Goal: Transaction & Acquisition: Purchase product/service

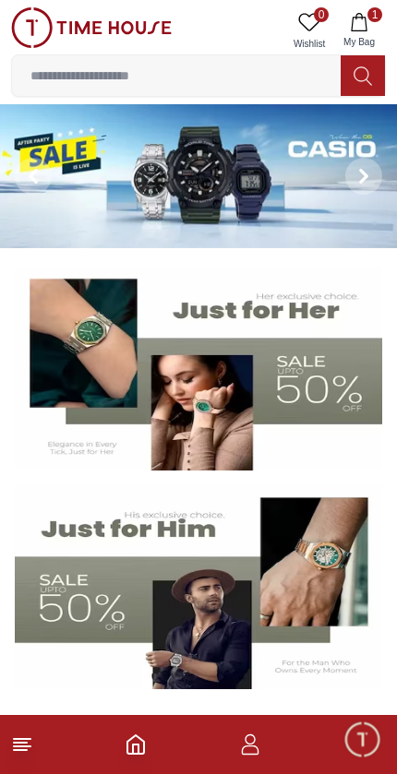
click at [360, 18] on icon "button" at bounding box center [358, 22] width 16 height 18
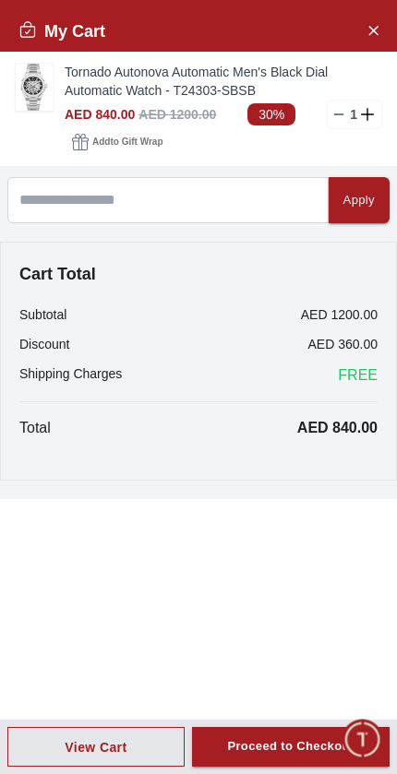
click at [287, 745] on div "Proceed to Checkout" at bounding box center [290, 746] width 126 height 21
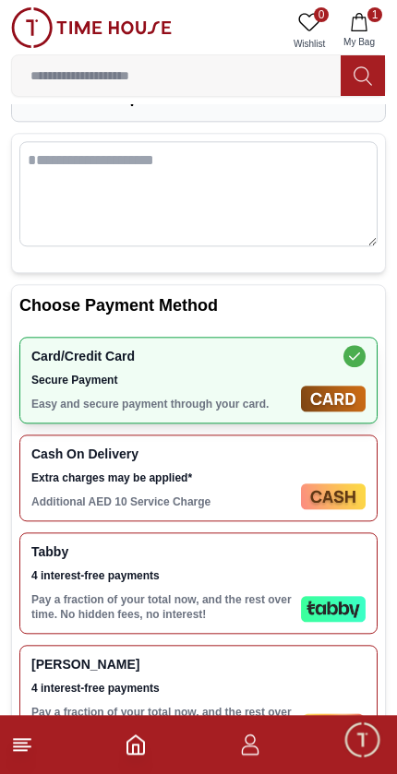
click at [282, 579] on span "4 interest-free payments" at bounding box center [162, 575] width 262 height 15
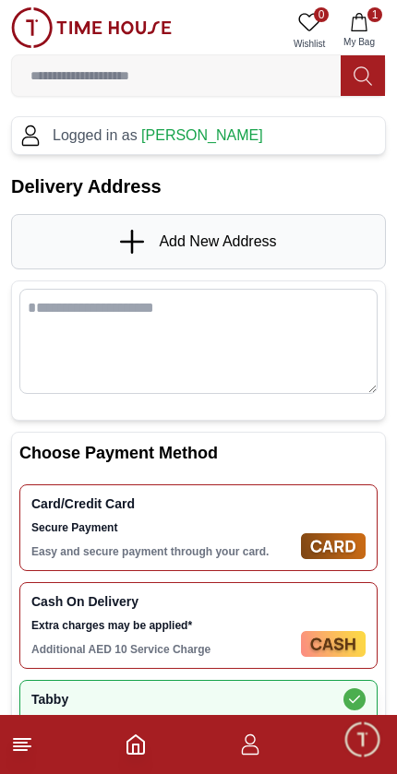
scroll to position [17, 0]
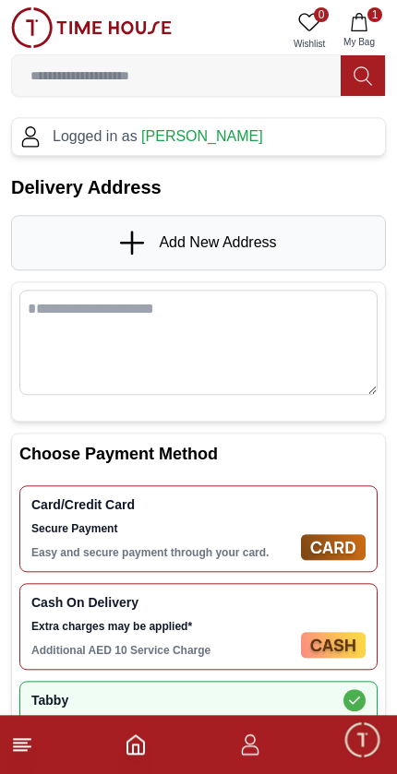
click at [100, 249] on div "Add New Address" at bounding box center [198, 242] width 374 height 55
click at [177, 254] on link "Add New Address" at bounding box center [198, 243] width 156 height 24
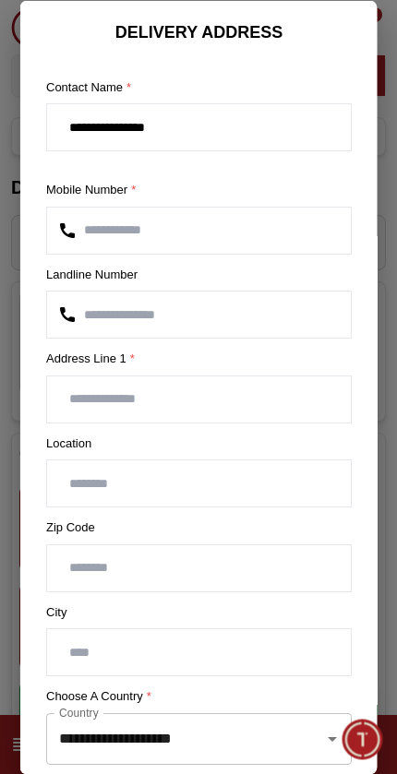
click at [255, 414] on input "text" at bounding box center [198, 398] width 303 height 46
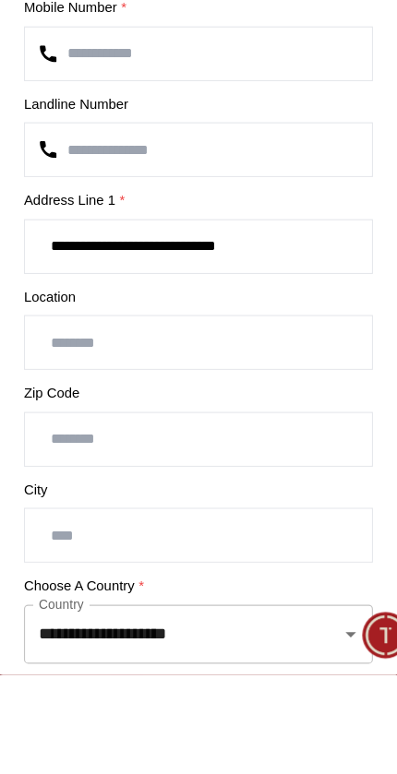
type input "**********"
click at [63, 460] on input "text" at bounding box center [198, 483] width 303 height 46
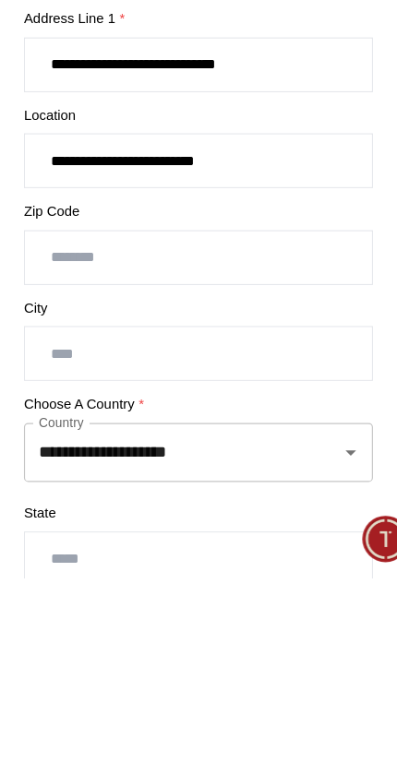
scroll to position [79, 0]
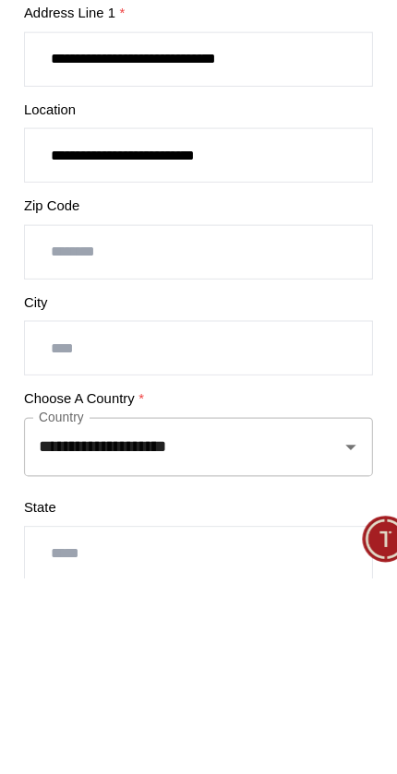
type input "**********"
click at [61, 550] on input "text" at bounding box center [198, 573] width 303 height 46
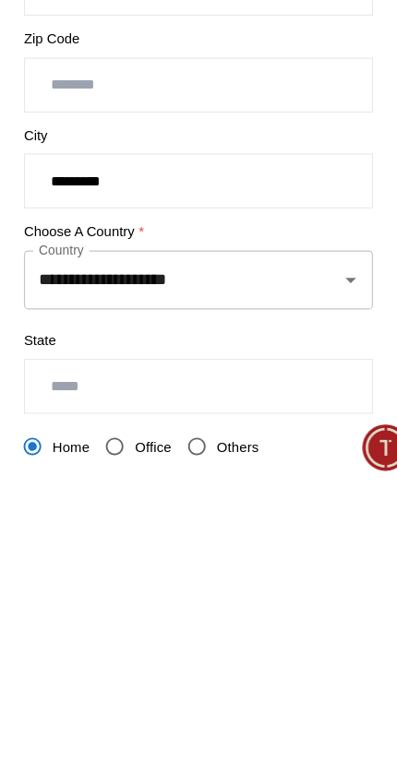
scroll to position [154, 0]
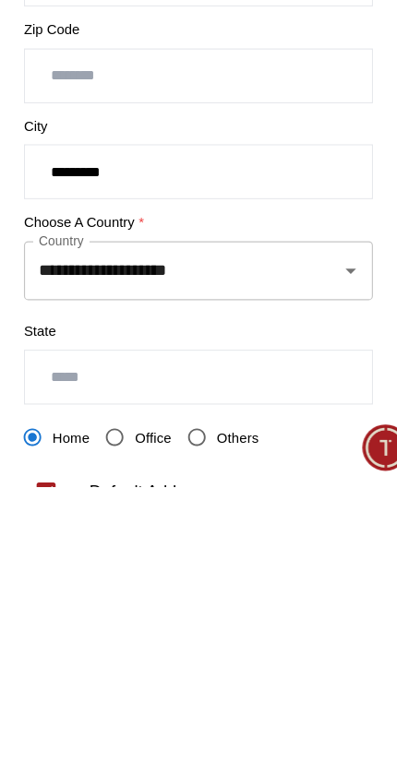
type input "*********"
click at [219, 655] on input "text" at bounding box center [198, 678] width 303 height 46
type input "*****"
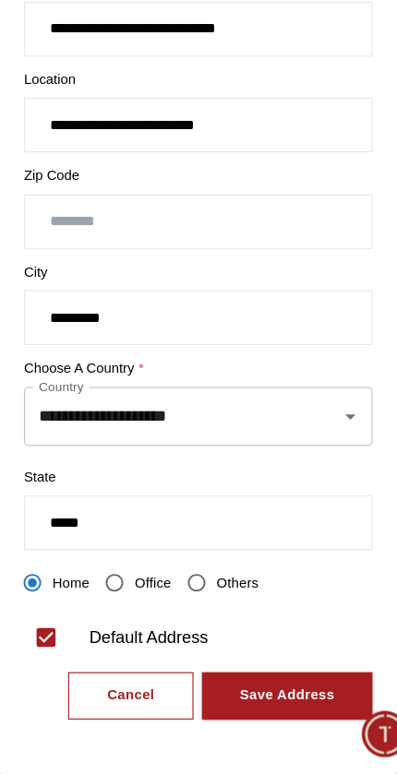
scroll to position [277, 0]
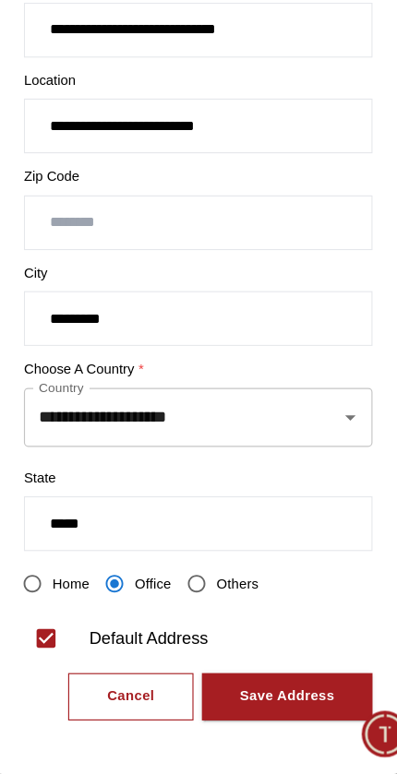
click at [258, 696] on div "Save Address" at bounding box center [276, 706] width 83 height 21
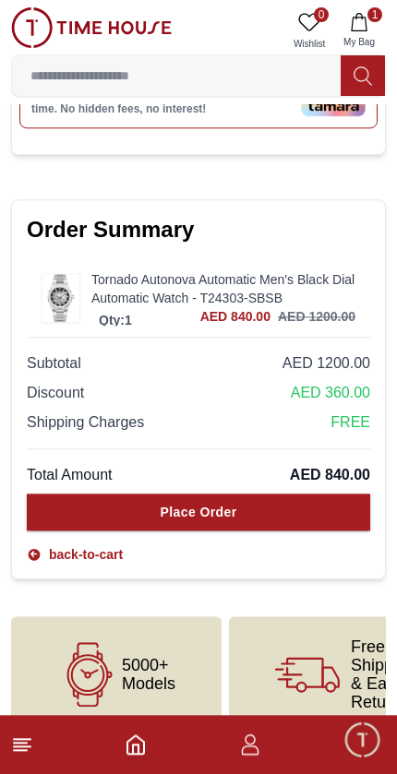
scroll to position [1130, 0]
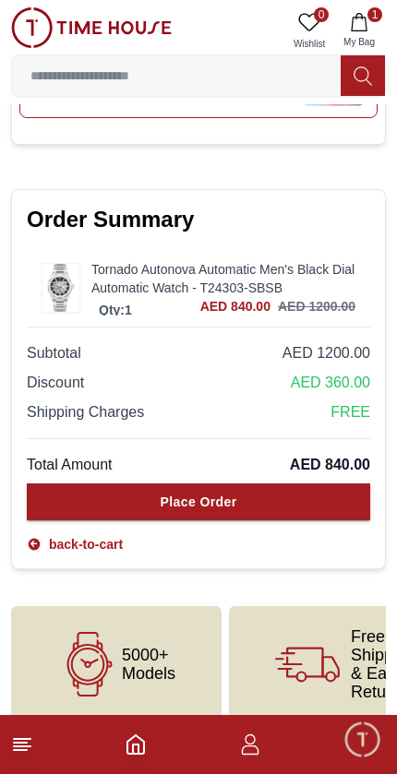
click at [276, 483] on button "Place Order" at bounding box center [198, 501] width 343 height 37
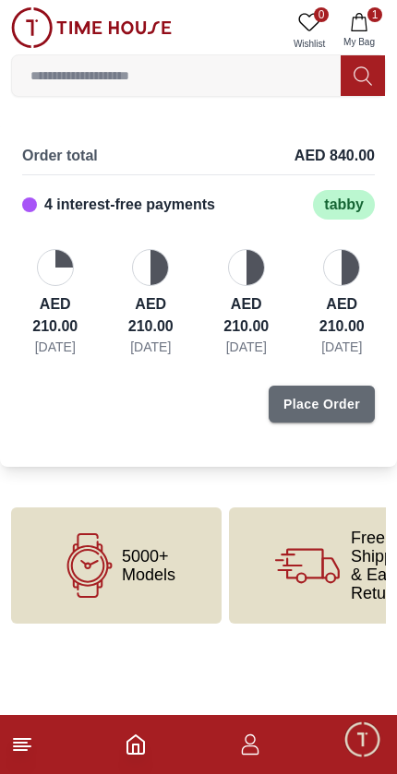
click at [337, 413] on div "Place Order" at bounding box center [321, 404] width 77 height 18
